Goal: Transaction & Acquisition: Purchase product/service

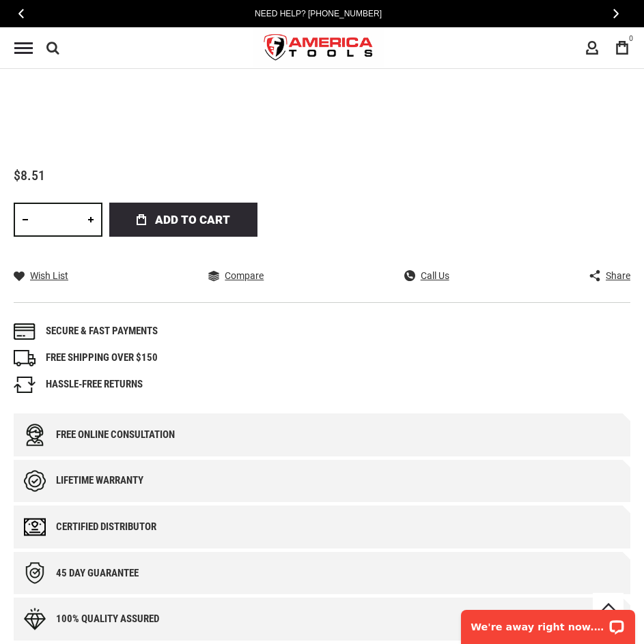
scroll to position [683, 0]
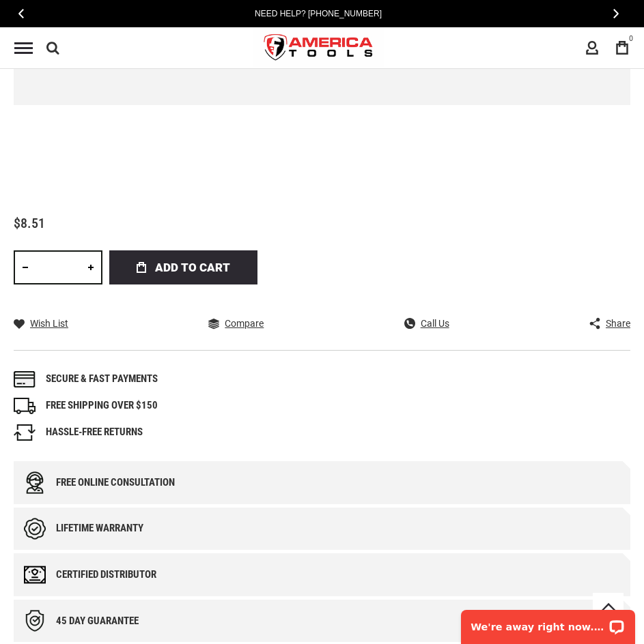
click at [60, 270] on input "*" at bounding box center [58, 268] width 89 height 34
type input "**"
click at [160, 276] on span "Add to Cart" at bounding box center [192, 268] width 75 height 34
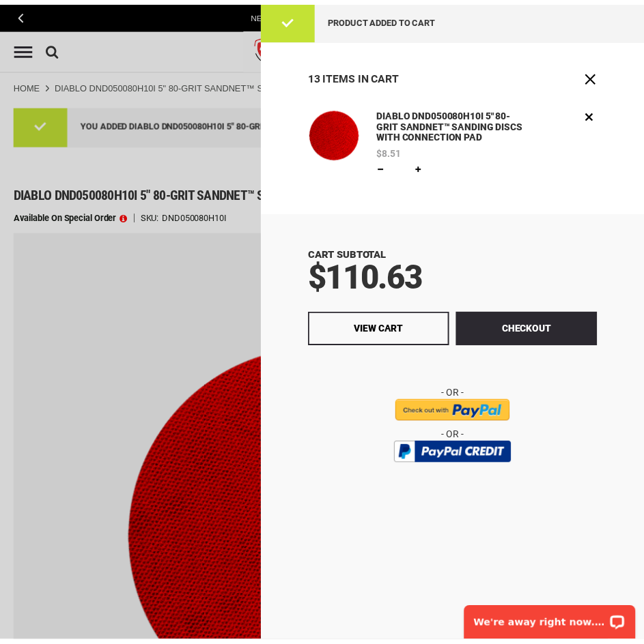
scroll to position [0, 0]
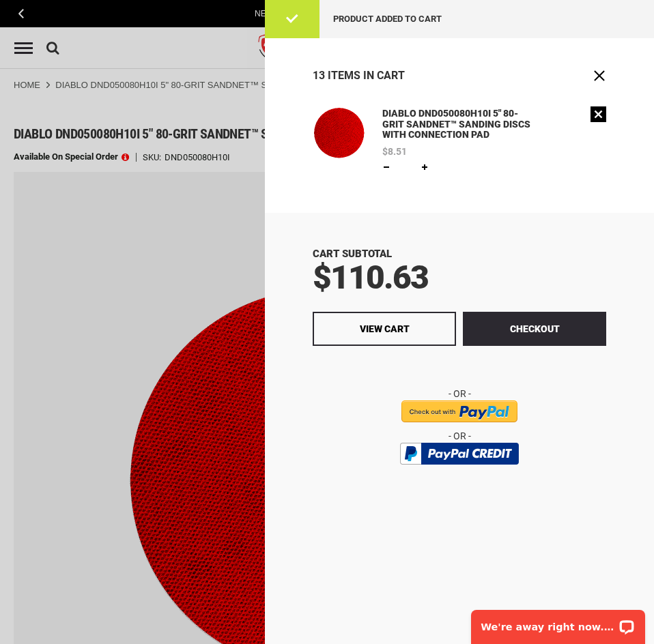
click at [598, 115] on link "Remove" at bounding box center [599, 115] width 16 height 16
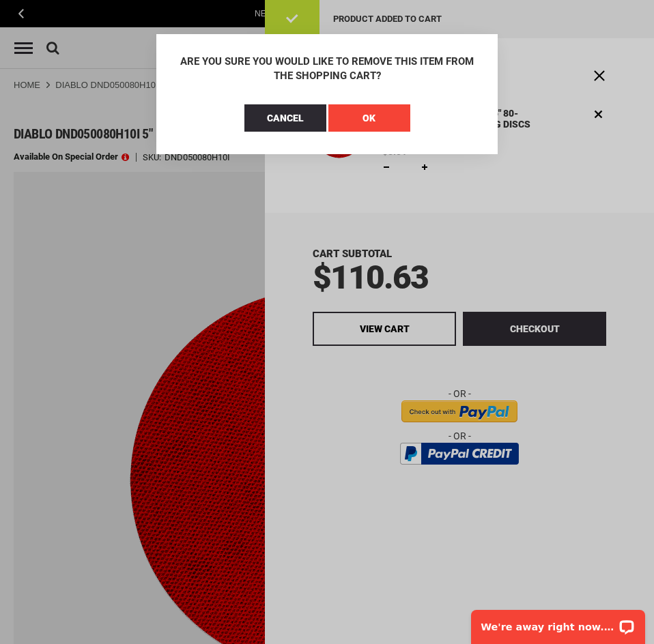
click at [359, 119] on button "OK" at bounding box center [369, 117] width 82 height 27
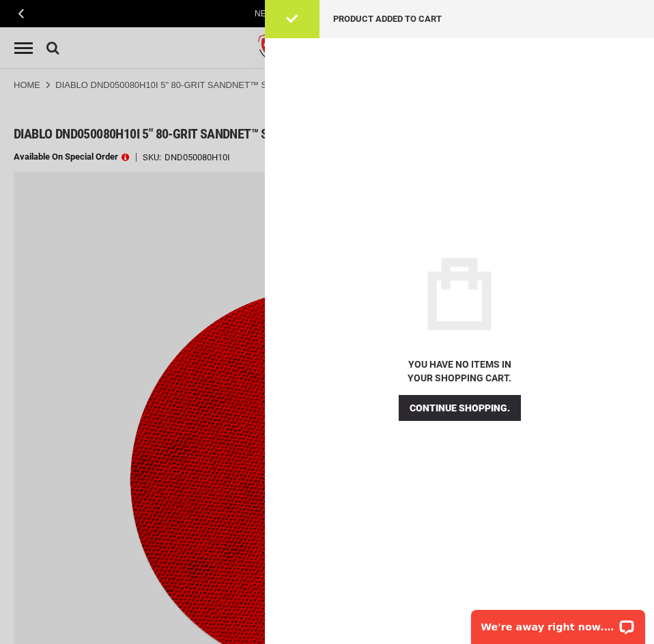
click at [209, 247] on div at bounding box center [327, 322] width 654 height 644
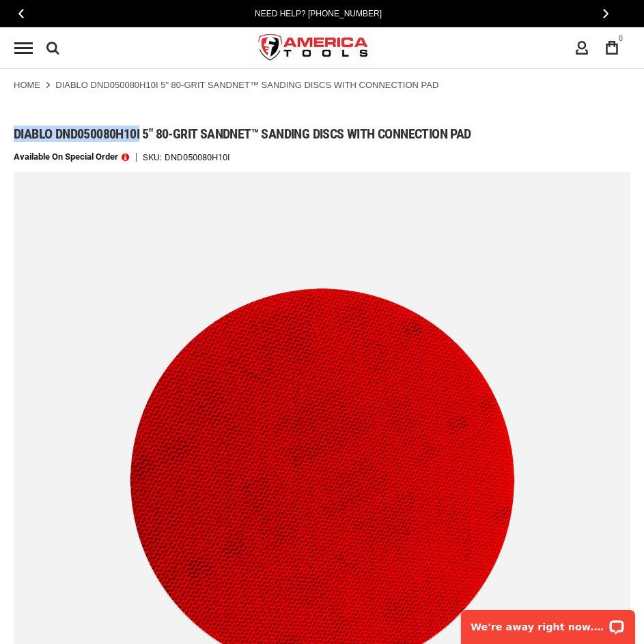
drag, startPoint x: 142, startPoint y: 130, endPoint x: 15, endPoint y: 123, distance: 127.2
click at [15, 123] on div "Diablo dnd050080h10i 5" 80-grit sandnet™ sanding discs with connection pad" at bounding box center [322, 128] width 616 height 47
copy span "Diablo dnd050080h10i"
click at [481, 130] on h1 "Diablo dnd050080h10i 5" 80-grit sandnet™ sanding discs with connection pad" at bounding box center [322, 134] width 616 height 16
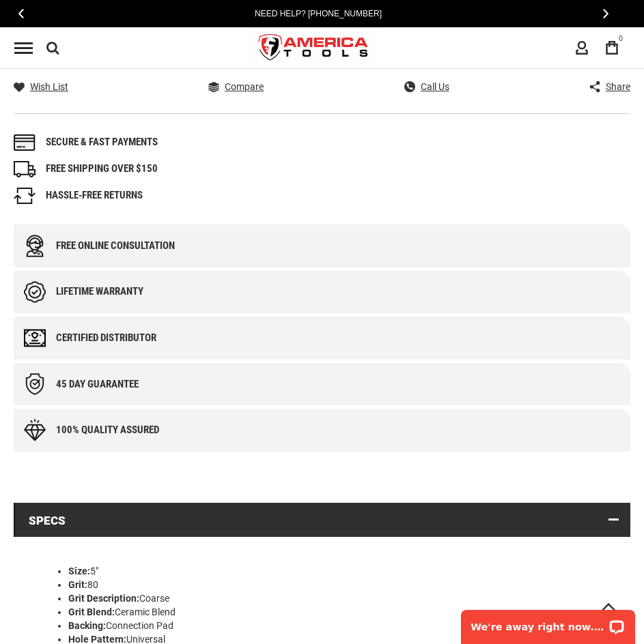
scroll to position [888, 0]
